Goal: Information Seeking & Learning: Check status

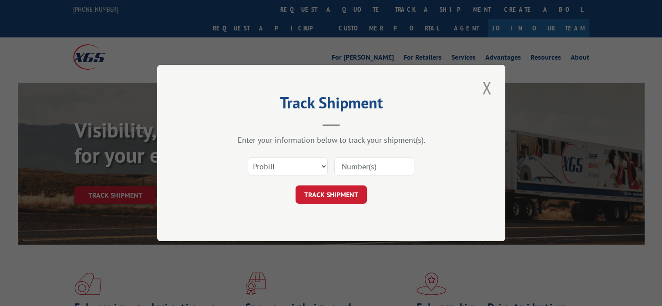
click at [294, 153] on div "Select category... Probill BOL PO" at bounding box center [331, 166] width 261 height 29
click at [364, 168] on input at bounding box center [374, 166] width 80 height 18
paste input "17505820"
type input "17505820"
click at [317, 202] on button "TRACK SHIPMENT" at bounding box center [331, 194] width 71 height 18
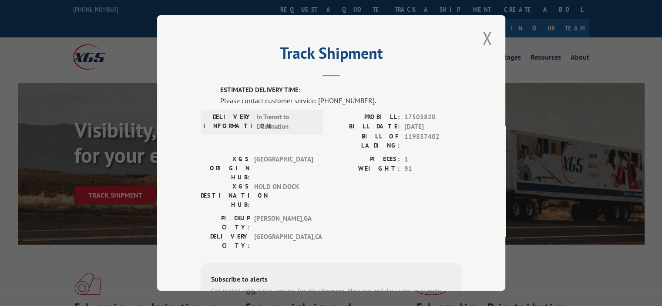
click at [372, 214] on div "PICKUP CITY: [GEOGRAPHIC_DATA] , [GEOGRAPHIC_DATA]: [GEOGRAPHIC_DATA] , [GEOGRA…" at bounding box center [331, 234] width 261 height 41
drag, startPoint x: 351, startPoint y: 205, endPoint x: 324, endPoint y: 179, distance: 37.3
click at [351, 203] on div "ESTIMATED DELIVERY TIME: Please contact customer service: [PHONE_NUMBER]. DELIV…" at bounding box center [331, 233] width 261 height 296
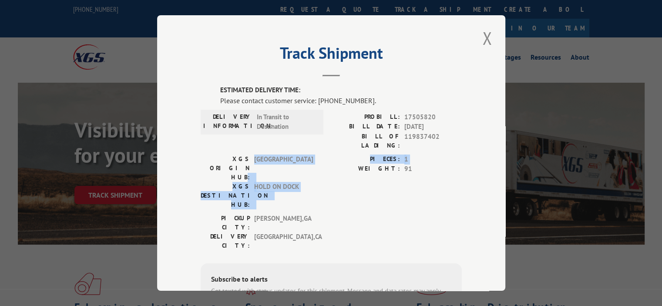
drag, startPoint x: 314, startPoint y: 162, endPoint x: 340, endPoint y: 170, distance: 27.3
click at [340, 170] on div "XGS ORIGIN HUB: TUNNEL HILL XGS DESTINATION HUB: HOLD ON DOCK PIECES: 1 WEIGHT:…" at bounding box center [331, 184] width 261 height 59
click at [340, 170] on div "PIECES: 1 WEIGHT: 91" at bounding box center [396, 184] width 131 height 59
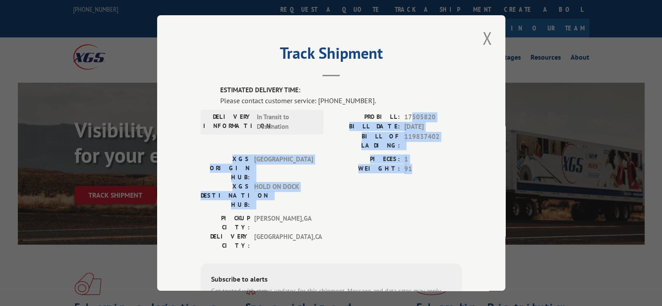
drag, startPoint x: 408, startPoint y: 113, endPoint x: 442, endPoint y: 165, distance: 62.6
click at [442, 165] on div "ESTIMATED DELIVERY TIME: Please contact customer service: [PHONE_NUMBER]. DELIV…" at bounding box center [331, 233] width 261 height 296
click at [439, 164] on span "91" at bounding box center [433, 169] width 57 height 10
